Goal: Task Accomplishment & Management: Use online tool/utility

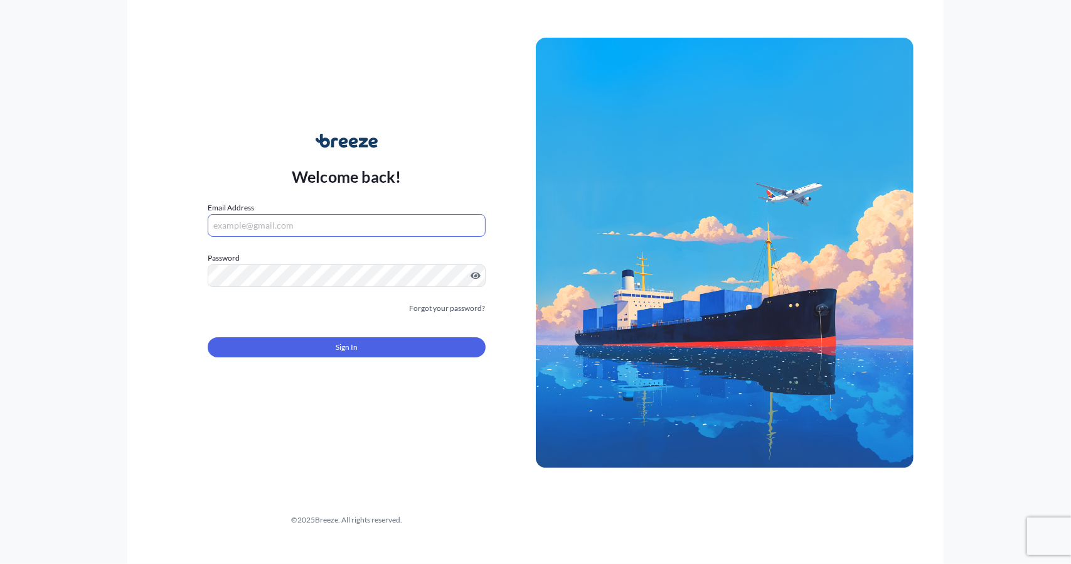
click at [405, 218] on input "Email Address" at bounding box center [347, 225] width 278 height 23
type input "[EMAIL_ADDRESS][DOMAIN_NAME]"
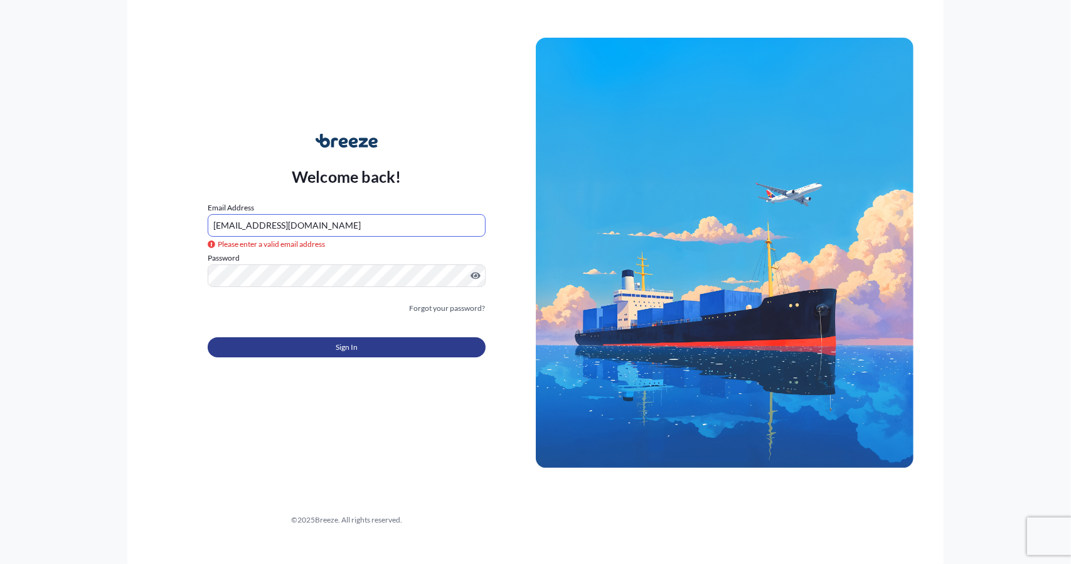
click at [353, 338] on button "Sign In" at bounding box center [347, 347] width 278 height 20
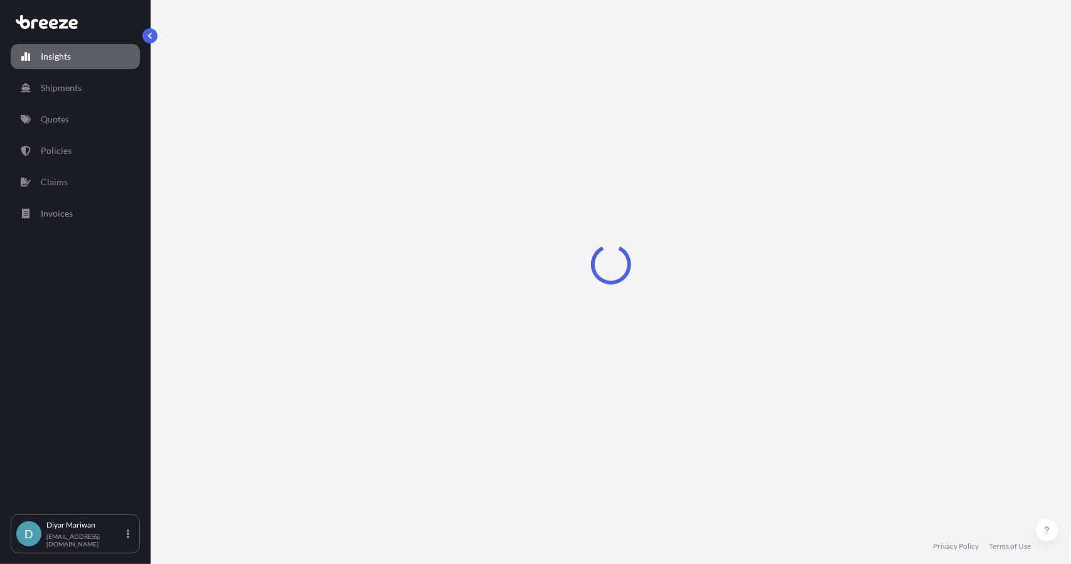
select select "2025"
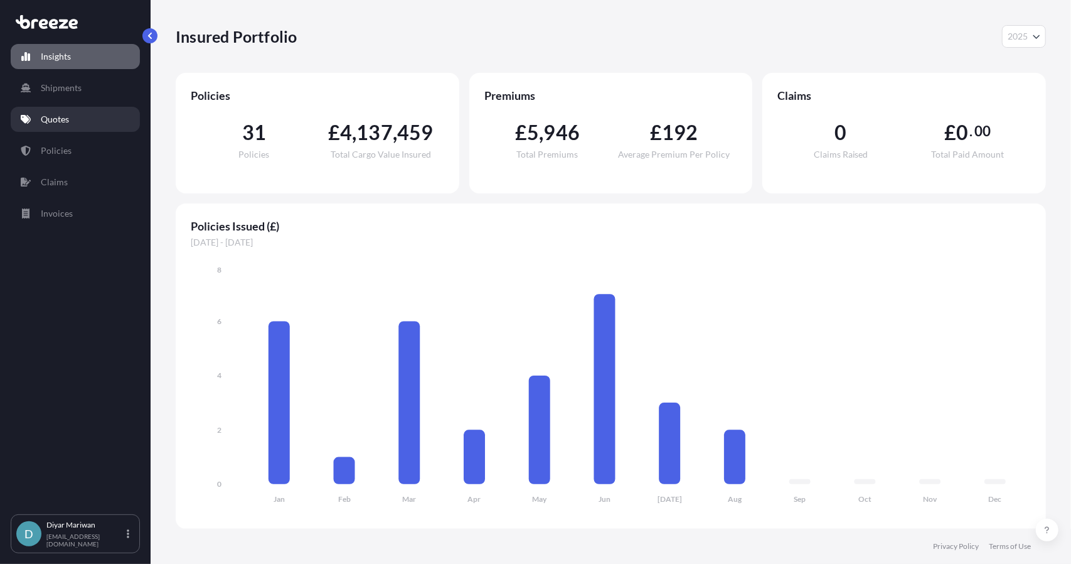
click at [77, 121] on link "Quotes" at bounding box center [75, 119] width 129 height 25
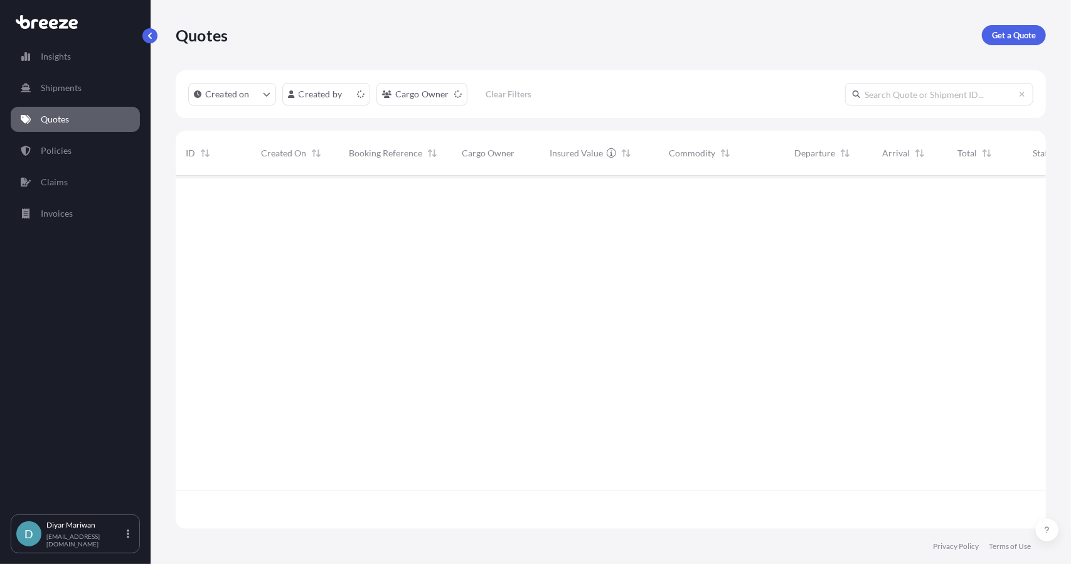
scroll to position [350, 861]
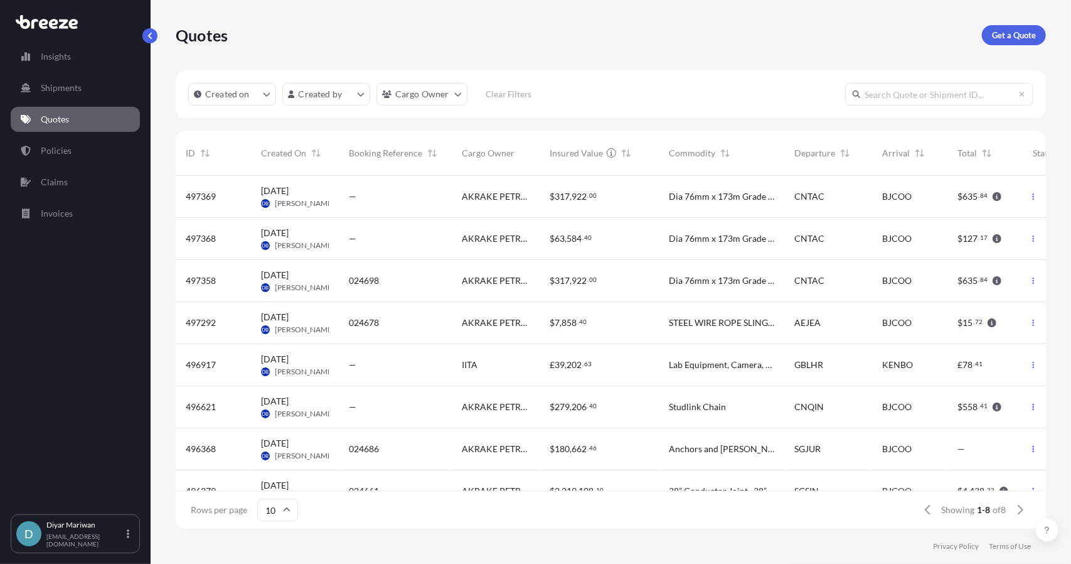
click at [198, 238] on span "497368" at bounding box center [201, 238] width 30 height 13
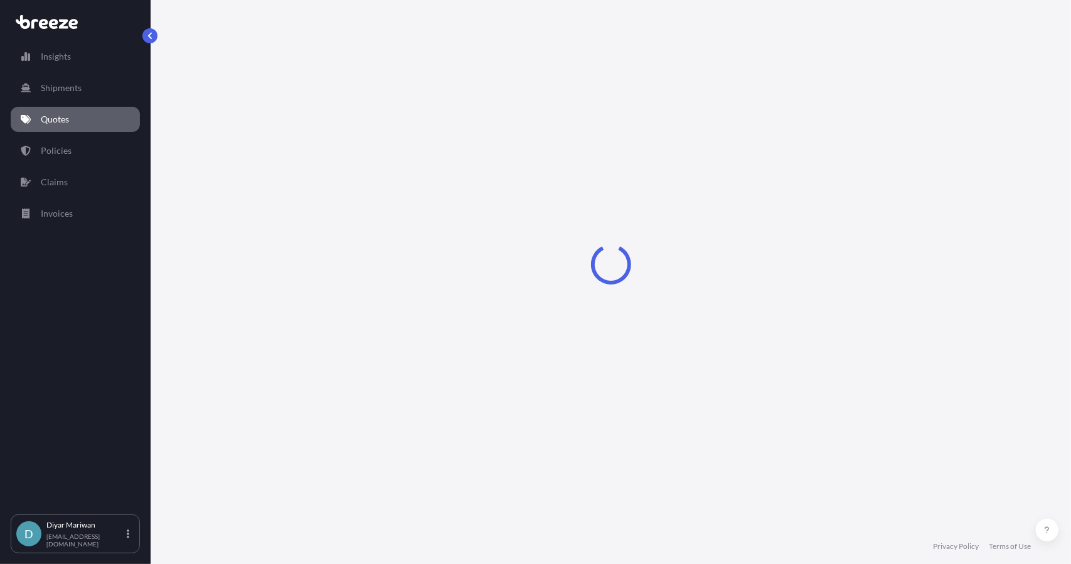
select select "Road"
select select "Sea"
select select "2"
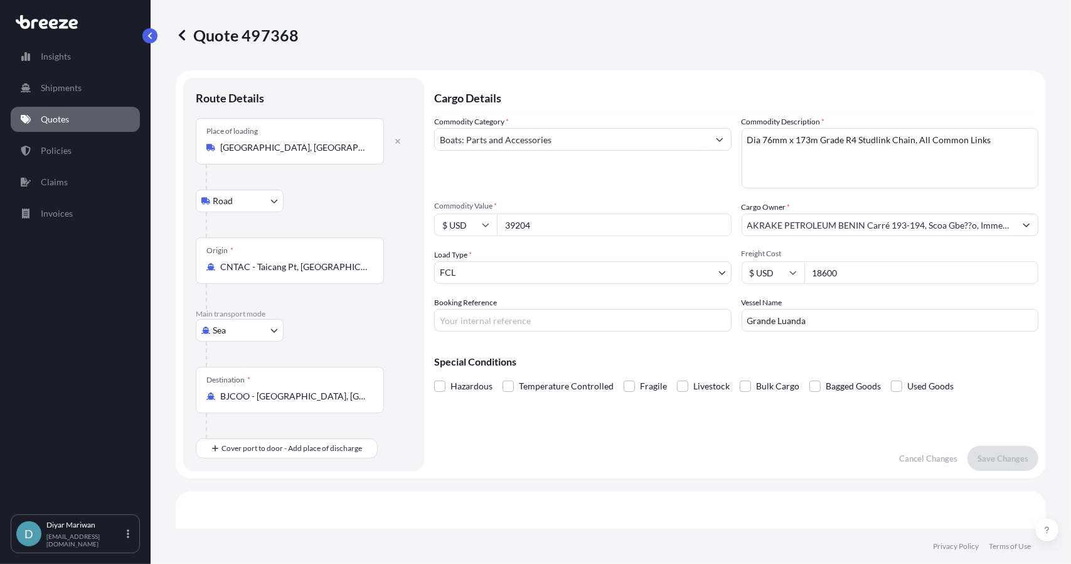
click at [184, 37] on icon at bounding box center [182, 35] width 13 height 13
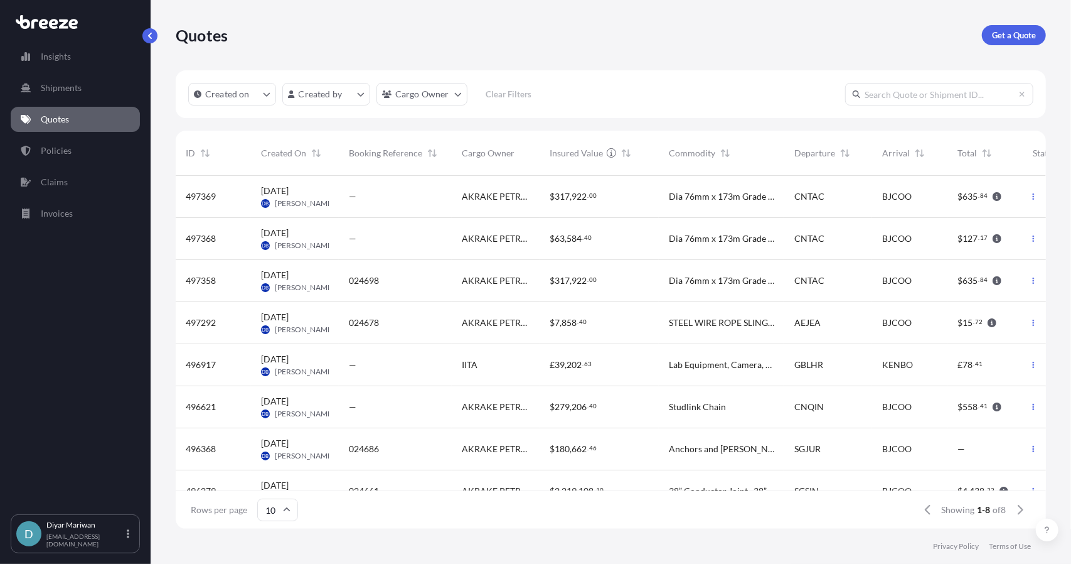
click at [196, 449] on span "496368" at bounding box center [201, 449] width 30 height 13
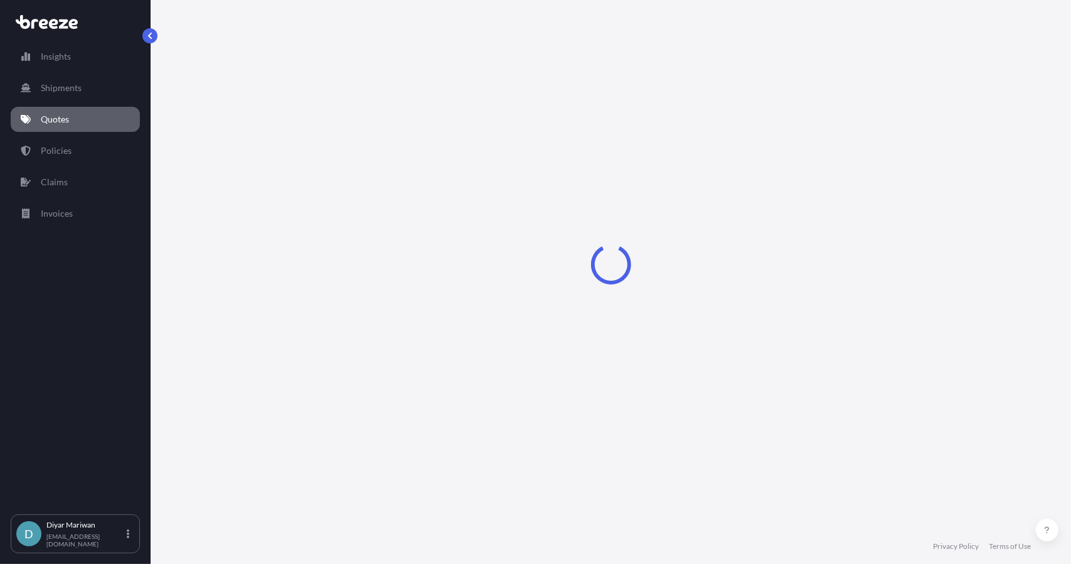
select select "Road"
select select "Sea"
select select "Road"
select select "2"
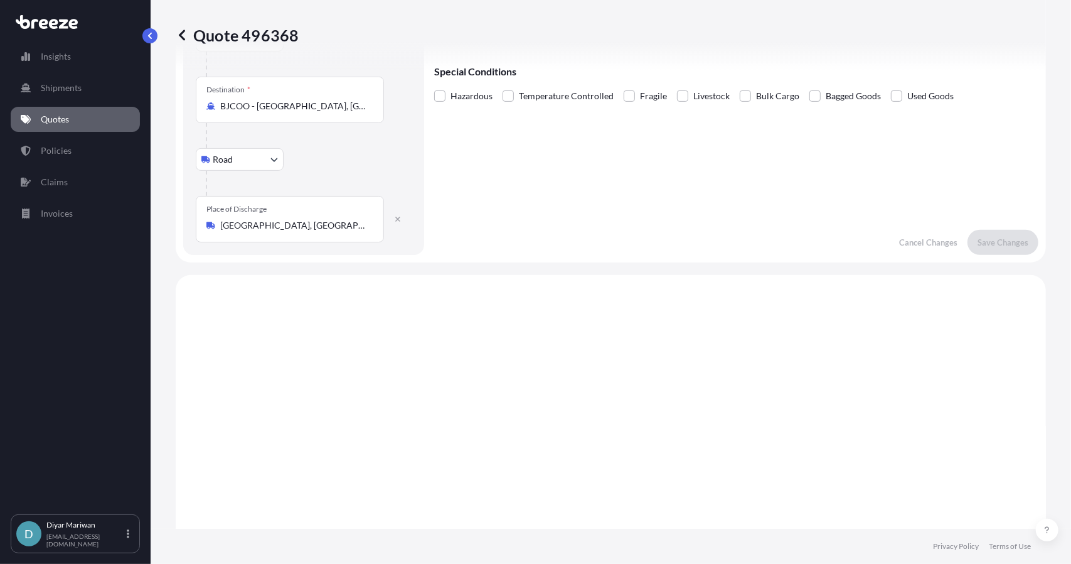
scroll to position [63, 0]
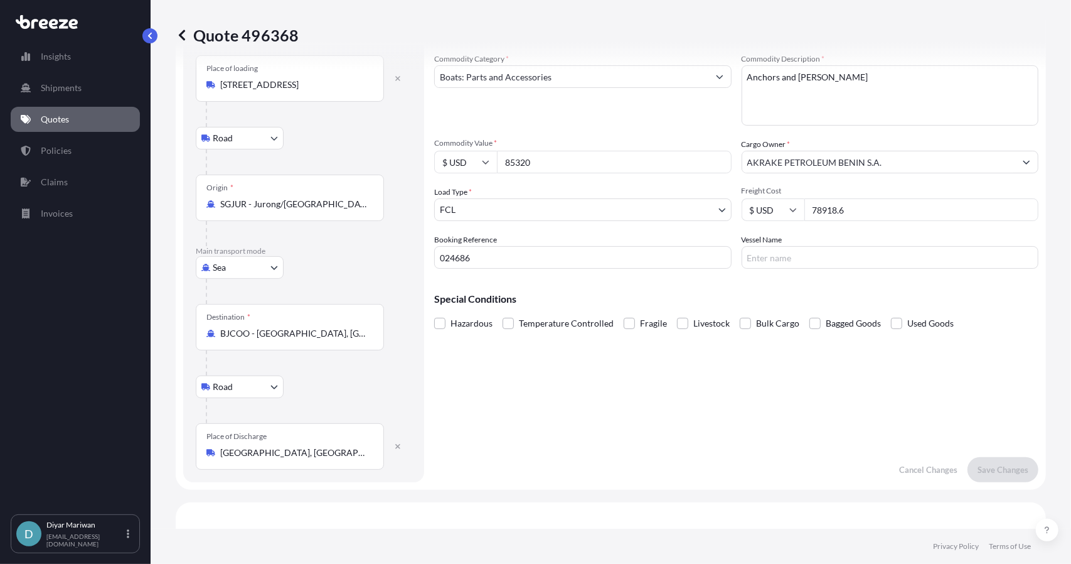
click at [196, 28] on p "Quote 496368" at bounding box center [237, 35] width 123 height 20
click at [183, 30] on icon at bounding box center [182, 35] width 13 height 13
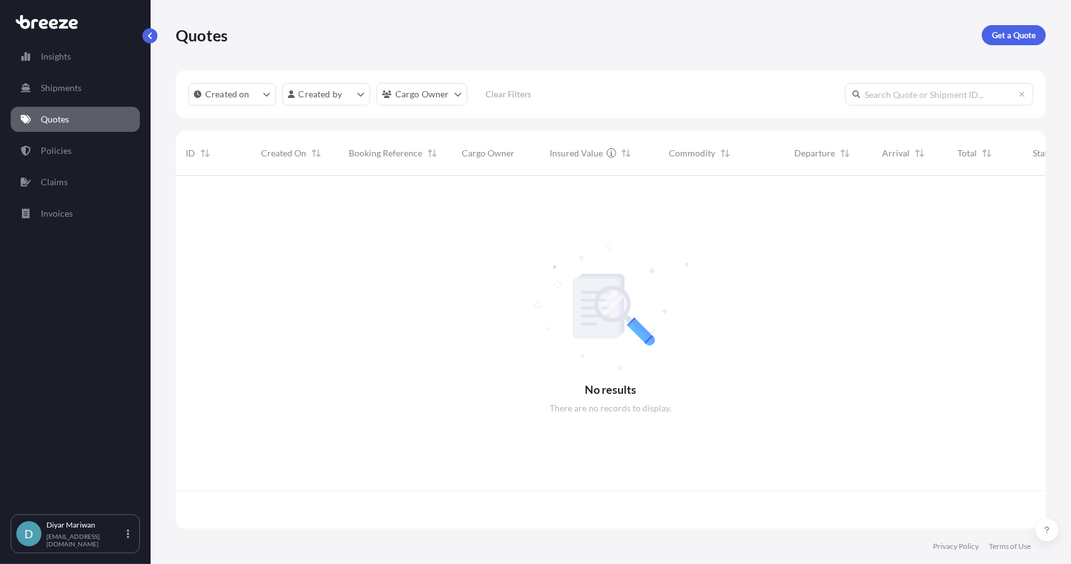
scroll to position [350, 861]
click at [153, 40] on button "button" at bounding box center [149, 35] width 15 height 15
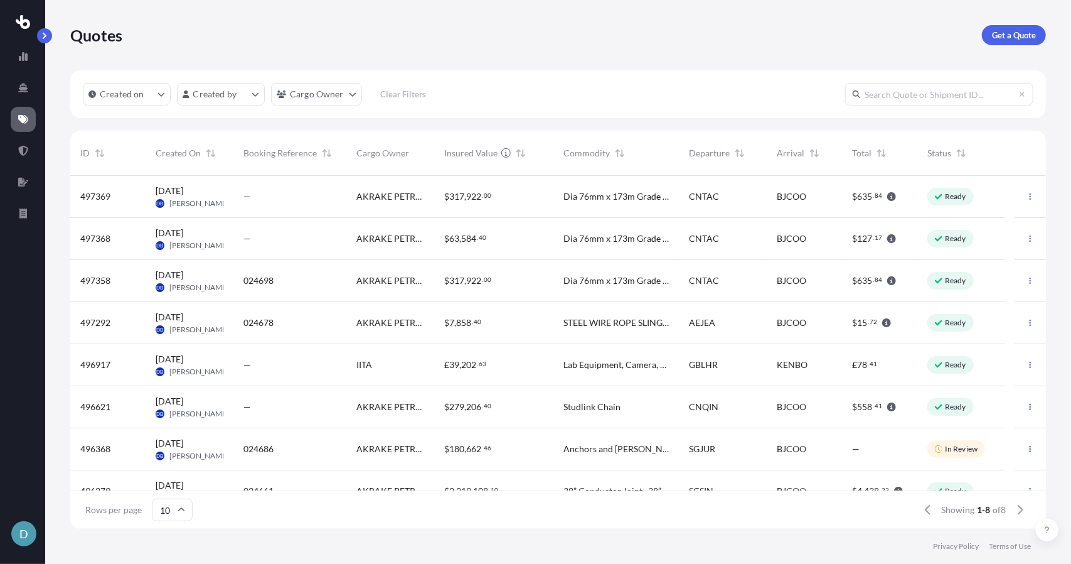
scroll to position [350, 967]
